Goal: Information Seeking & Learning: Learn about a topic

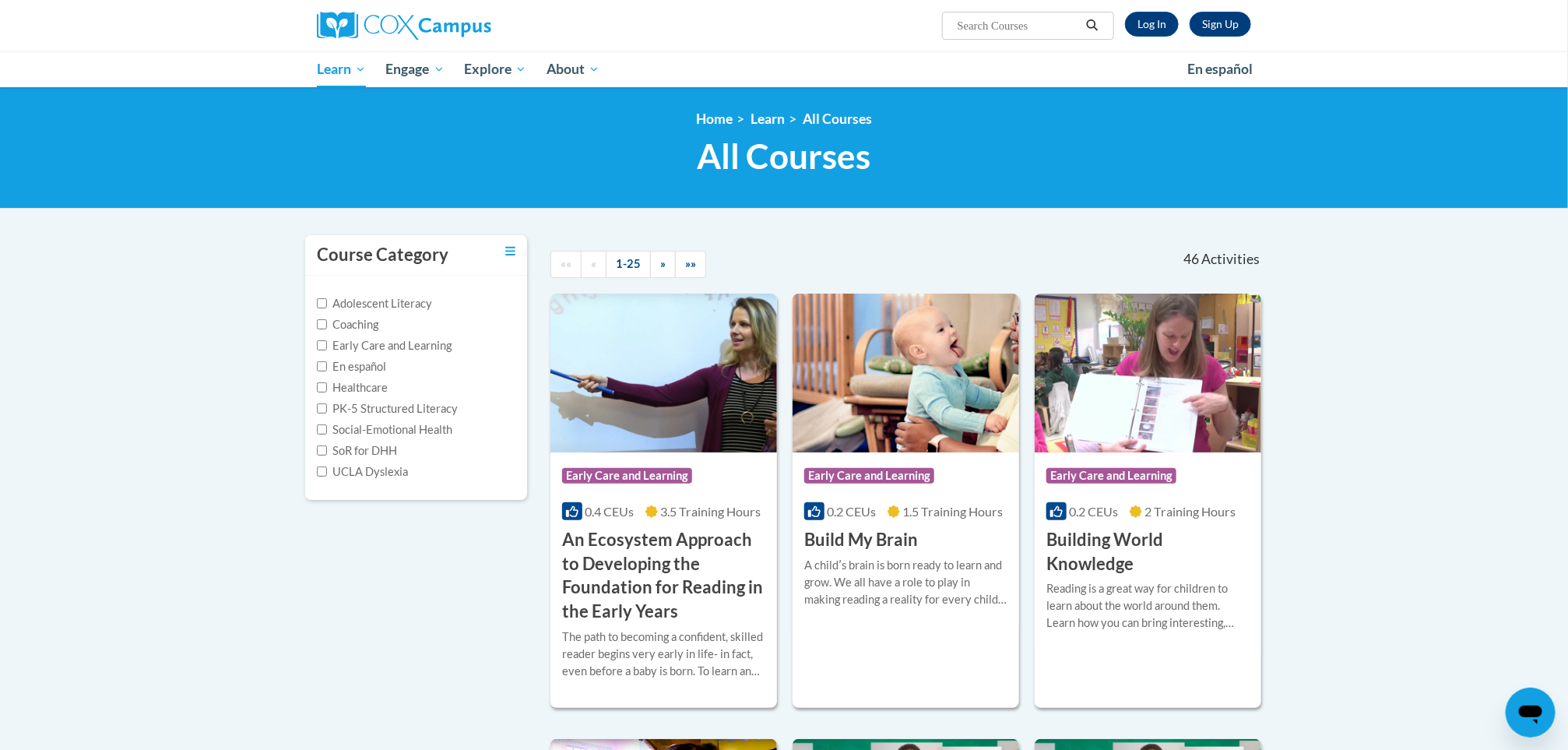
click at [990, 19] on input "Search..." at bounding box center [1019, 26] width 125 height 19
type input "early literacy"
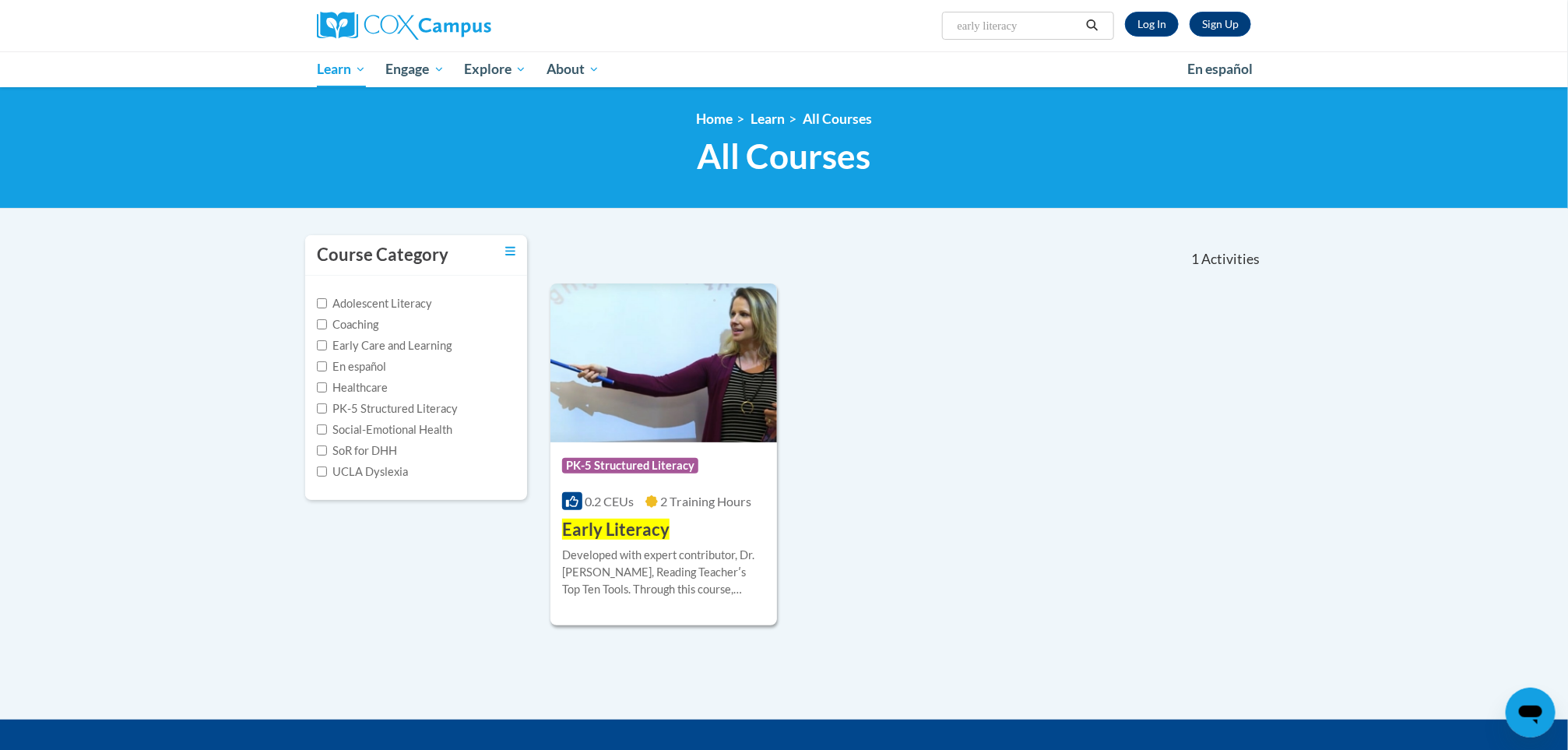
click at [1023, 23] on input "early literacy" at bounding box center [1019, 26] width 125 height 19
type input "early literacy print awareness"
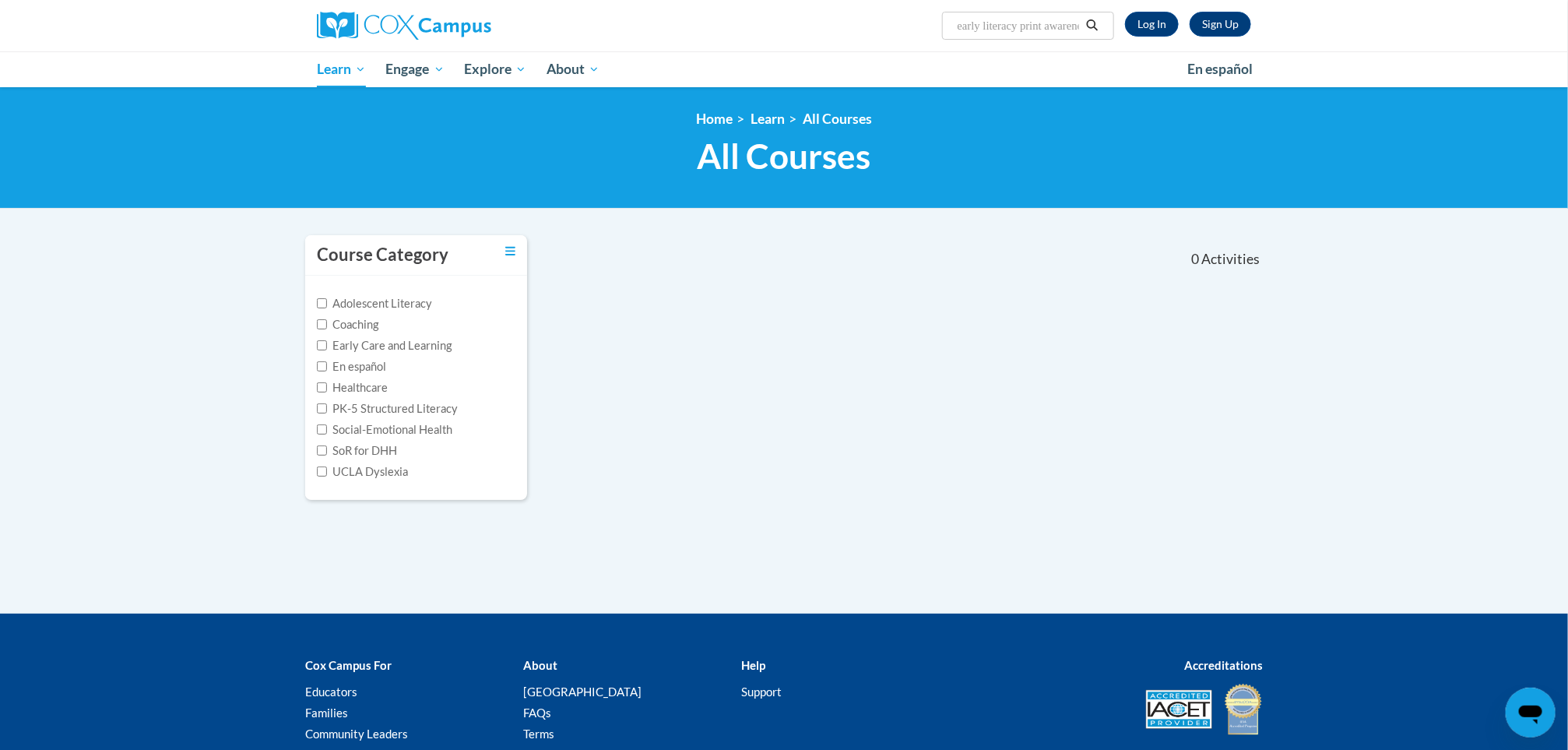
click at [1063, 26] on input "early literacy print awareness" at bounding box center [1019, 26] width 125 height 19
type input "early literacy"
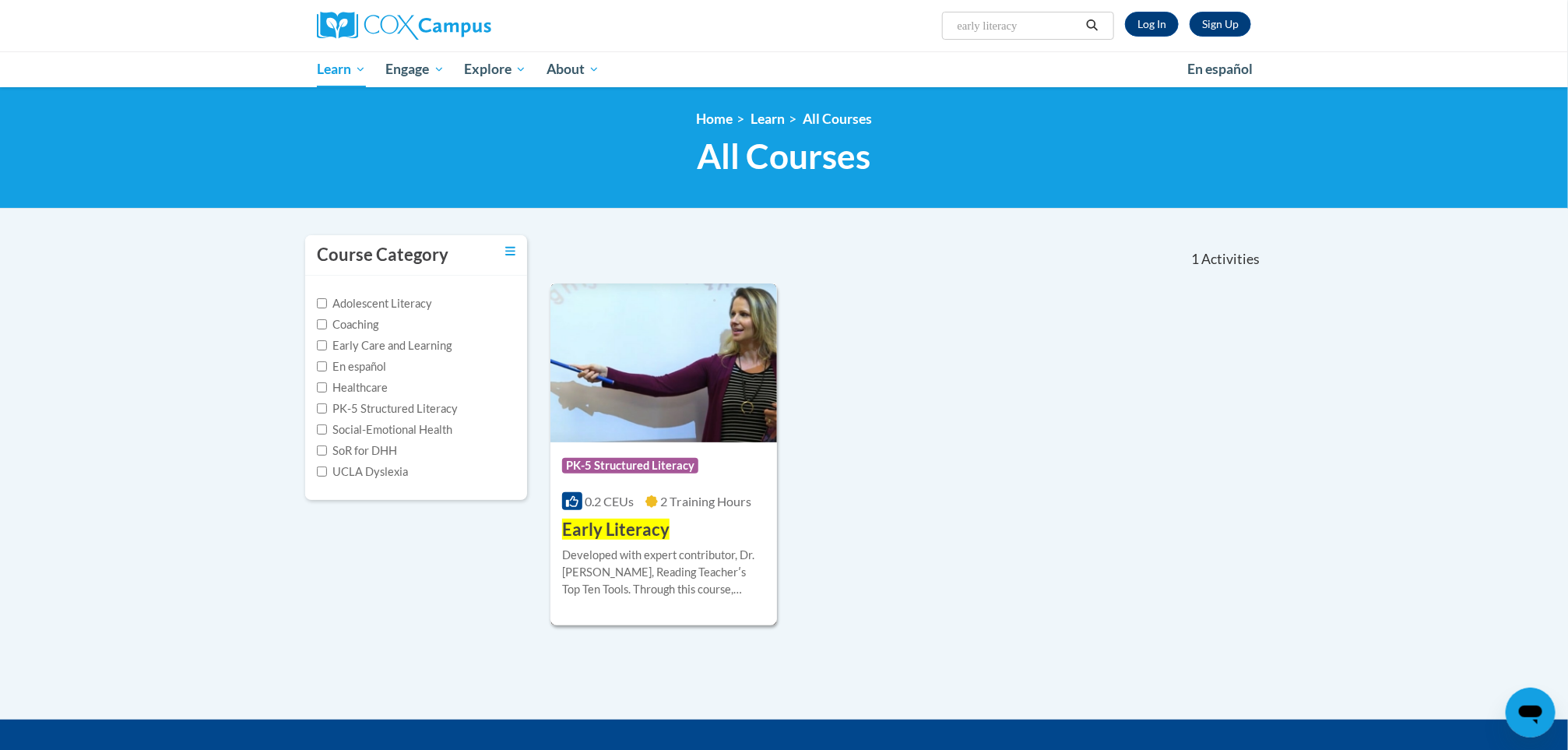
click at [765, 470] on div "Course Category: PK-5 Structured Literacy" at bounding box center [663, 467] width 203 height 35
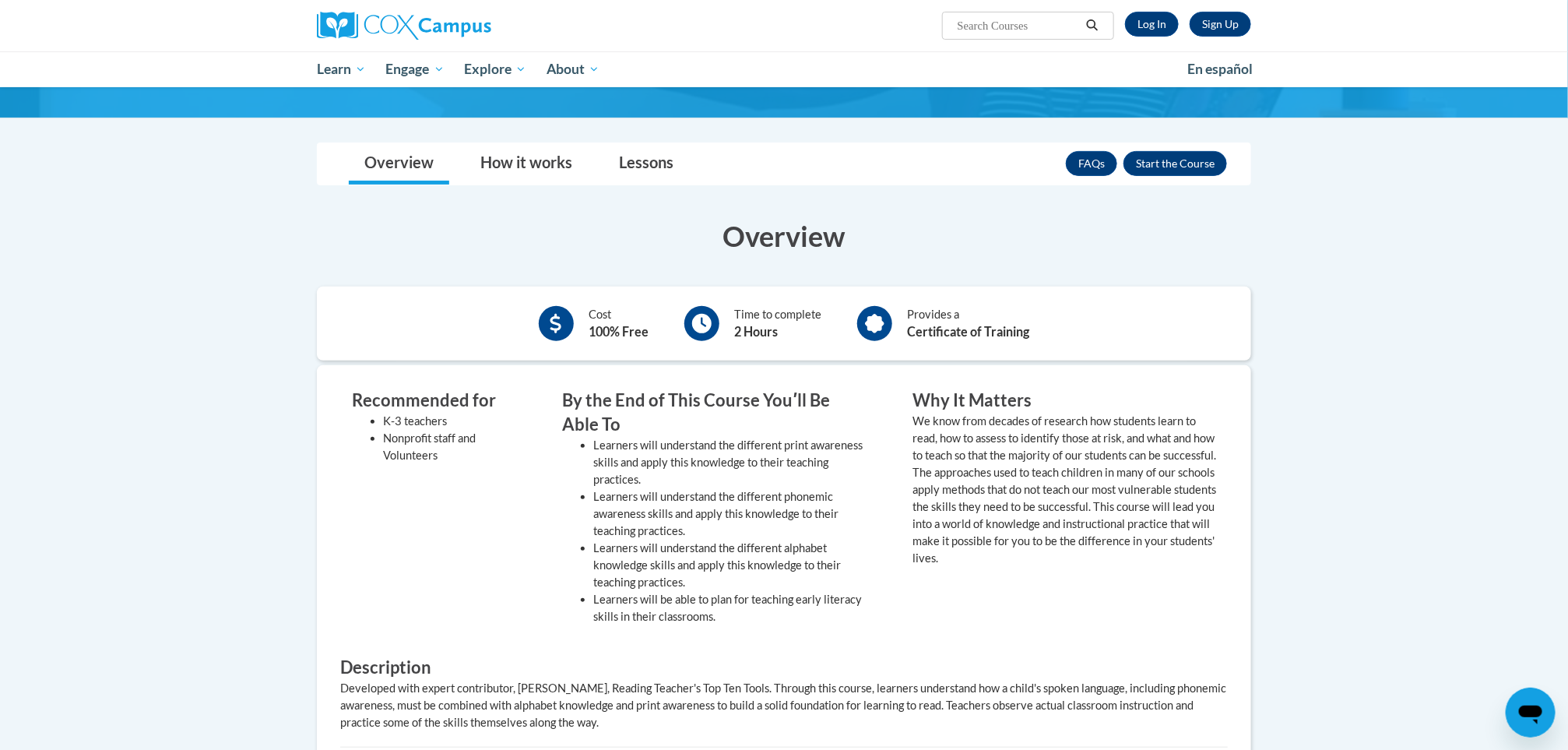
scroll to position [219, 0]
